Goal: Task Accomplishment & Management: Manage account settings

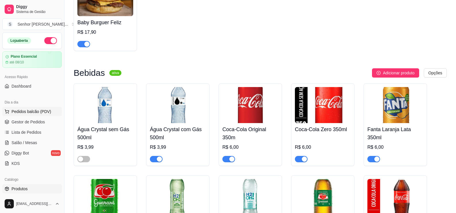
click at [25, 114] on span "Pedidos balcão (PDV)" at bounding box center [32, 111] width 40 height 6
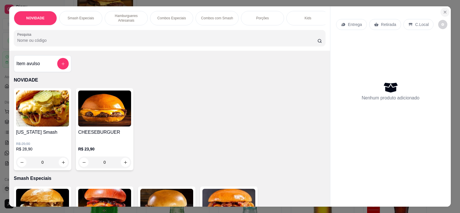
click at [447, 14] on button "Close" at bounding box center [445, 11] width 9 height 9
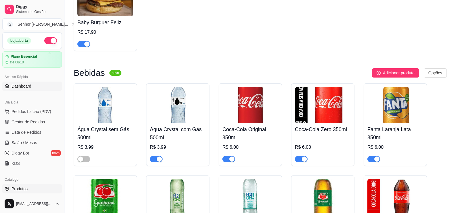
click at [12, 84] on span "Dashboard" at bounding box center [22, 86] width 20 height 6
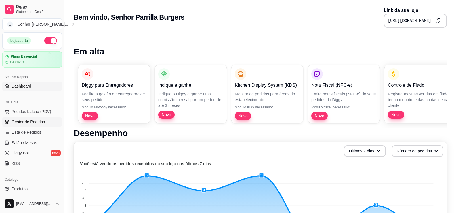
click at [24, 122] on span "Gestor de Pedidos" at bounding box center [28, 122] width 33 height 6
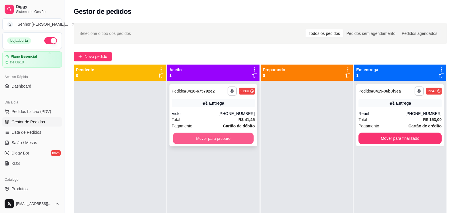
click at [202, 137] on button "Mover para preparo" at bounding box center [213, 138] width 81 height 11
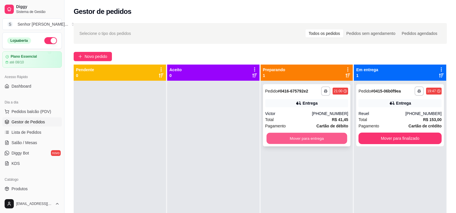
click at [298, 135] on button "Mover para entrega" at bounding box center [306, 138] width 81 height 11
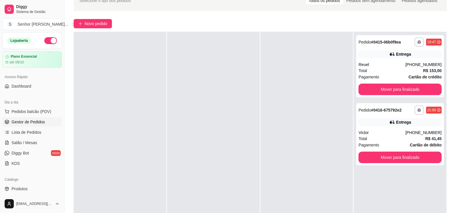
scroll to position [30, 0]
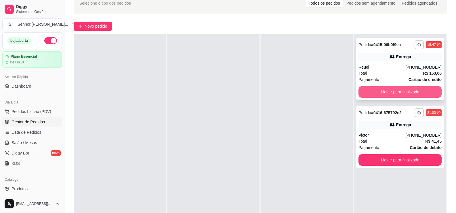
click at [403, 91] on button "Mover para finalizado" at bounding box center [399, 92] width 83 height 12
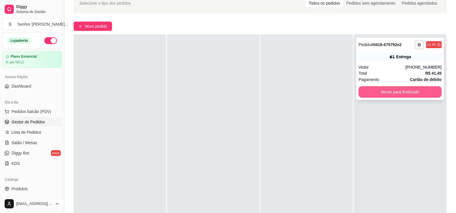
click at [395, 93] on button "Mover para finalizado" at bounding box center [399, 92] width 83 height 12
